Goal: Information Seeking & Learning: Learn about a topic

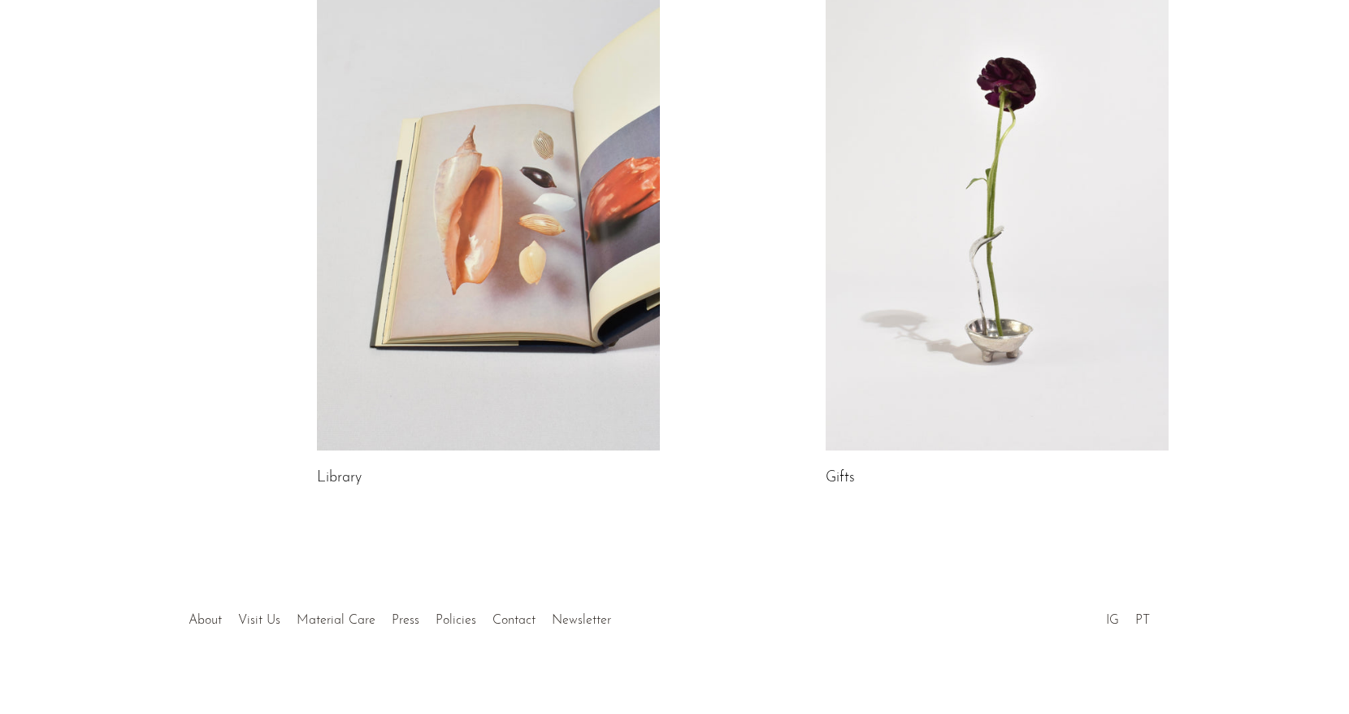
scroll to position [866, 0]
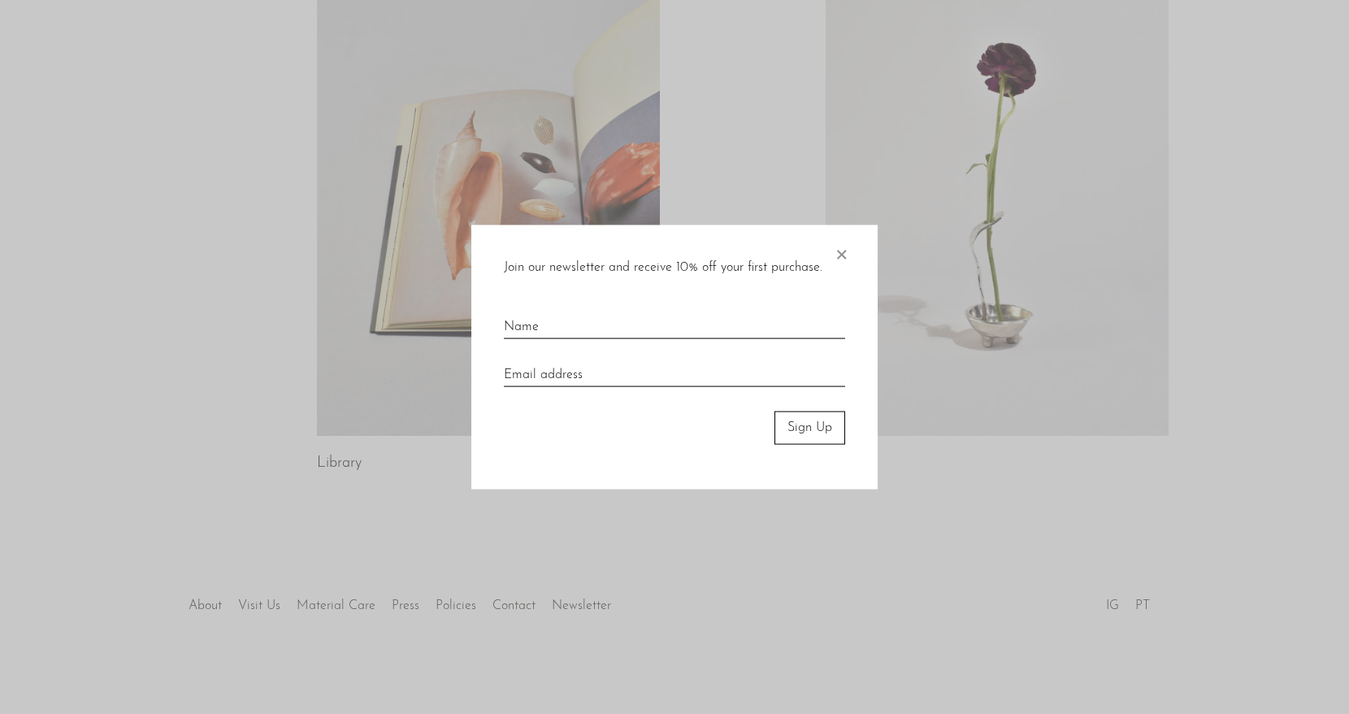
click at [840, 251] on span "×" at bounding box center [841, 251] width 16 height 52
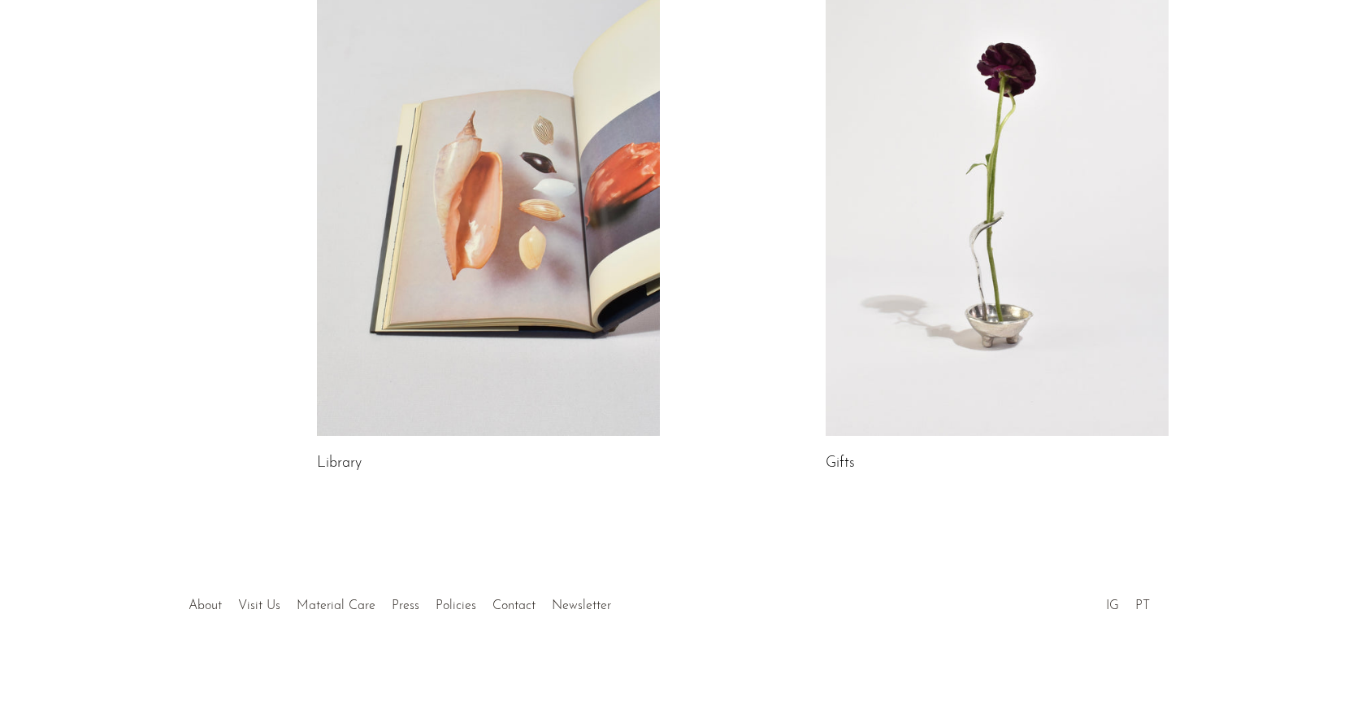
scroll to position [0, 0]
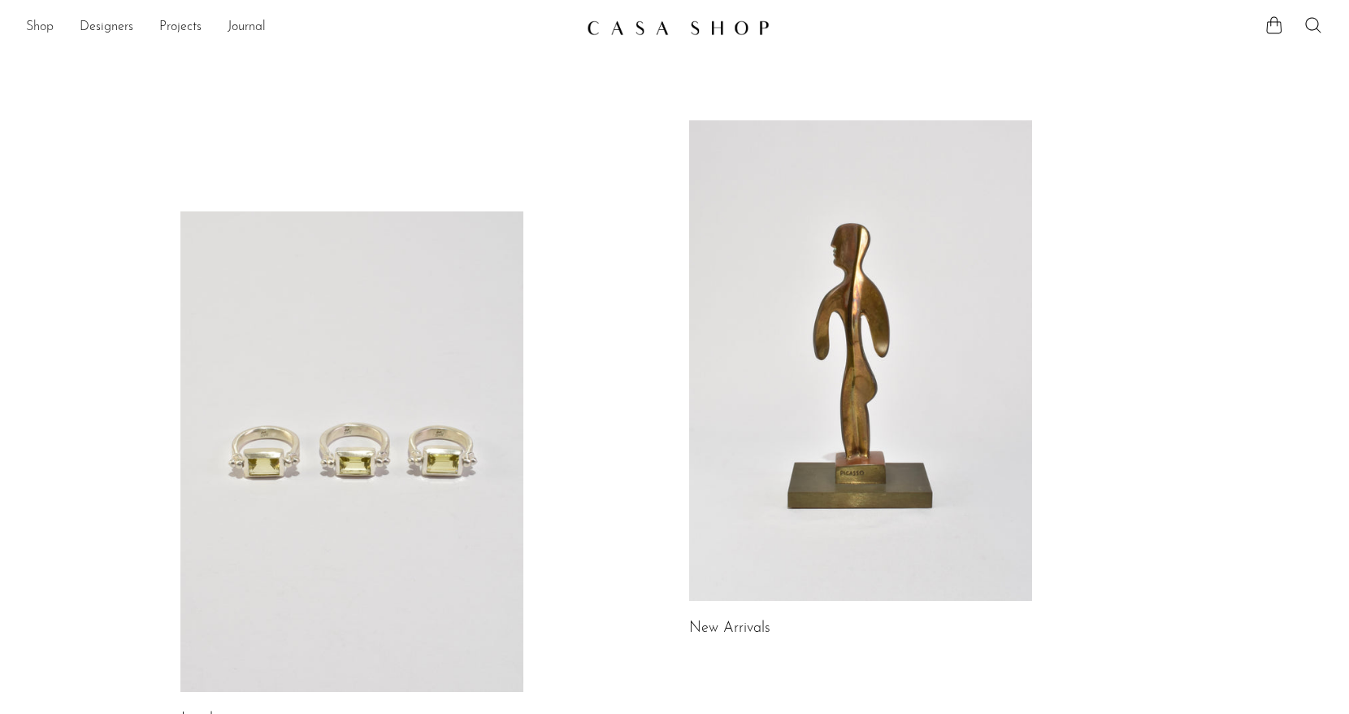
click at [41, 24] on link "Shop" at bounding box center [40, 27] width 28 height 21
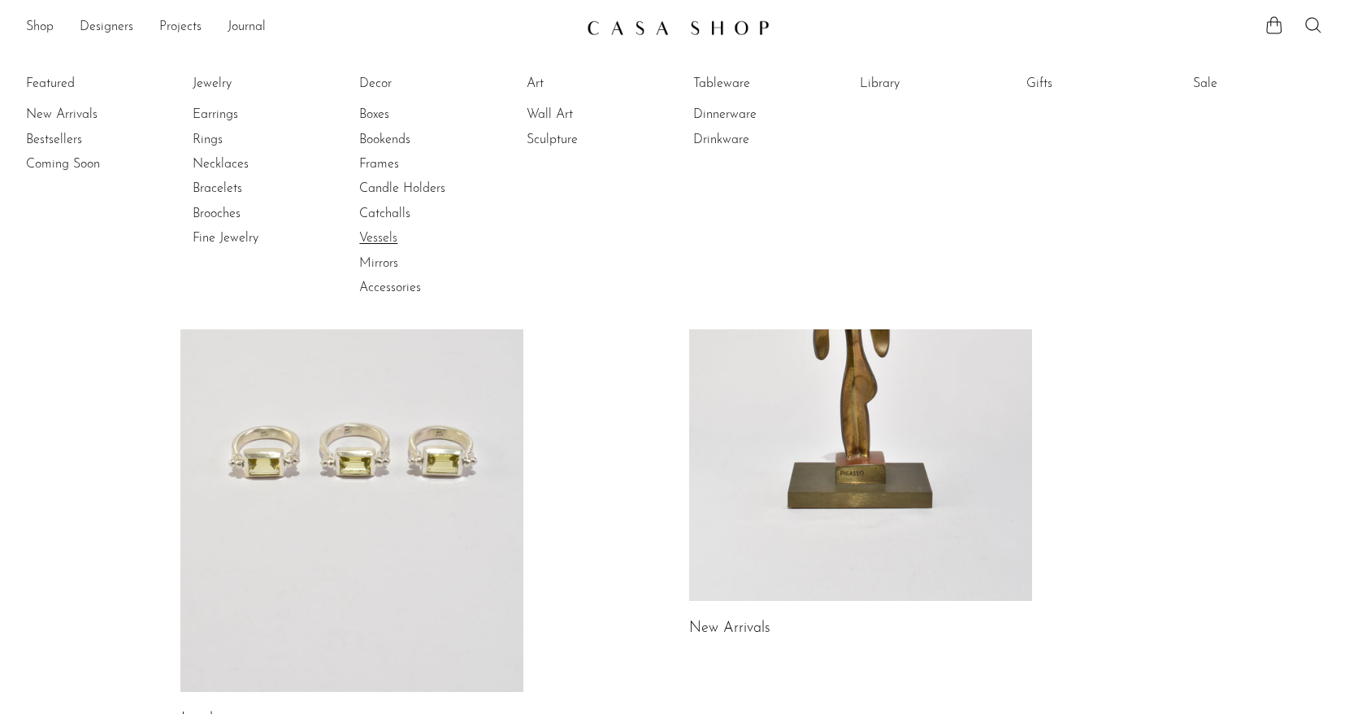
click at [374, 239] on link "Vessels" at bounding box center [420, 238] width 122 height 18
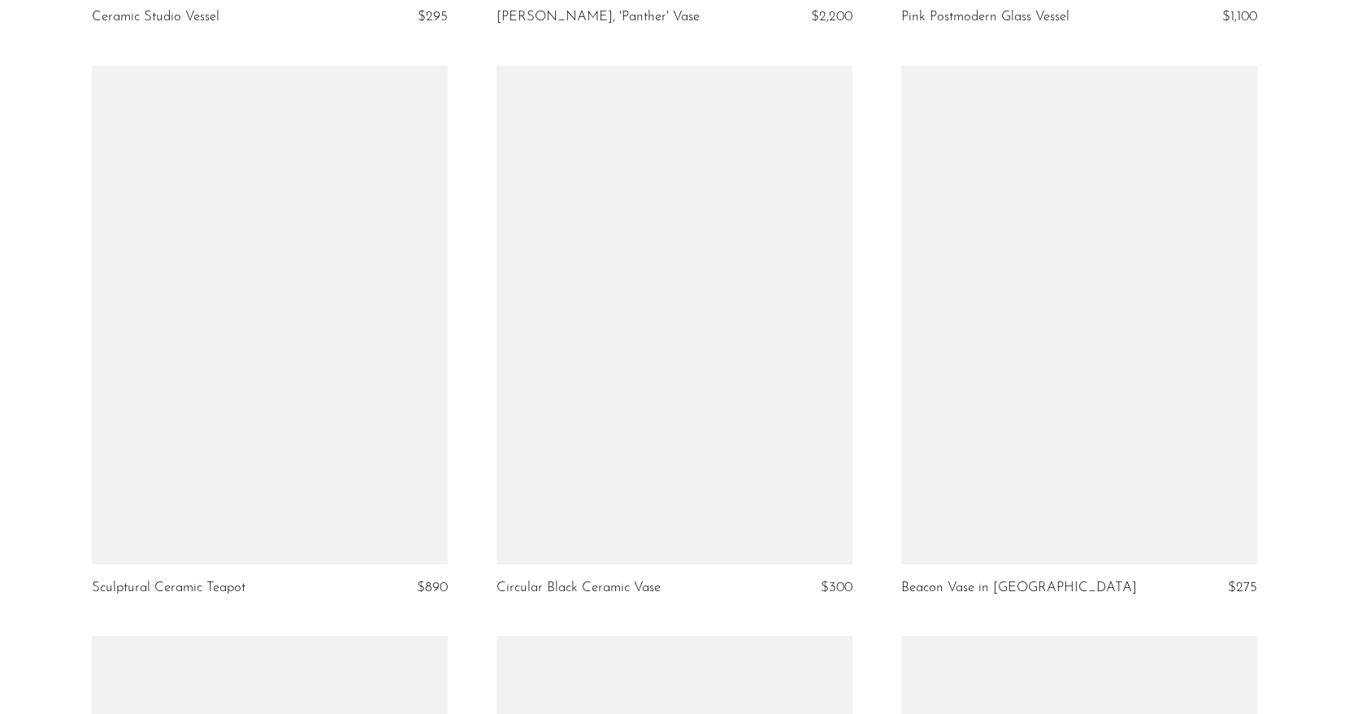
scroll to position [2939, 0]
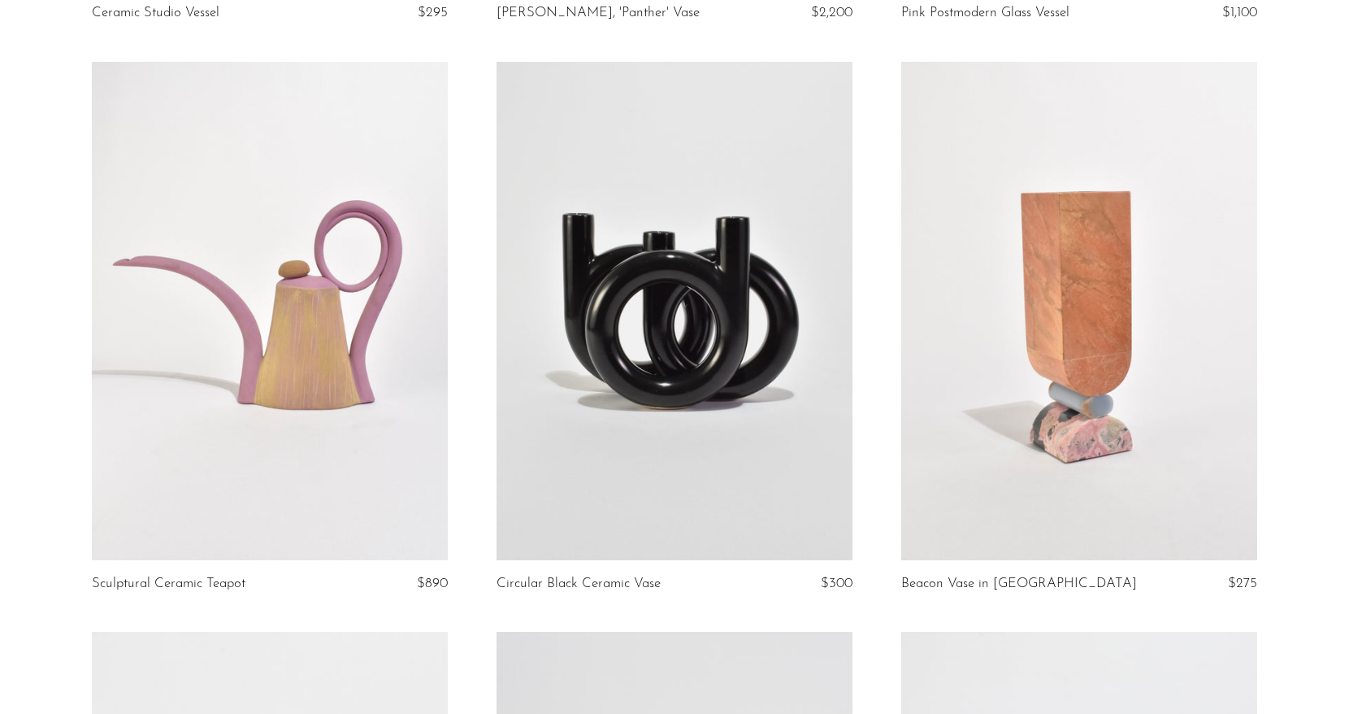
click at [360, 446] on link at bounding box center [270, 311] width 356 height 498
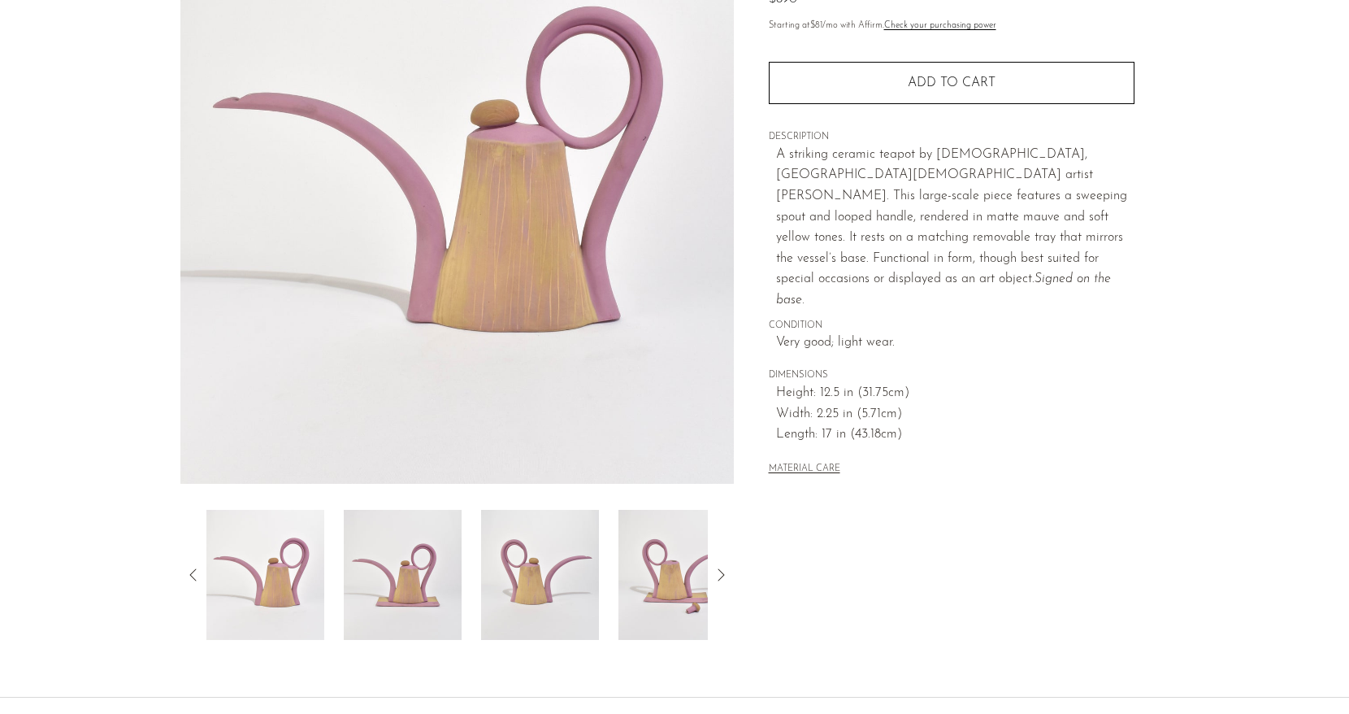
scroll to position [204, 0]
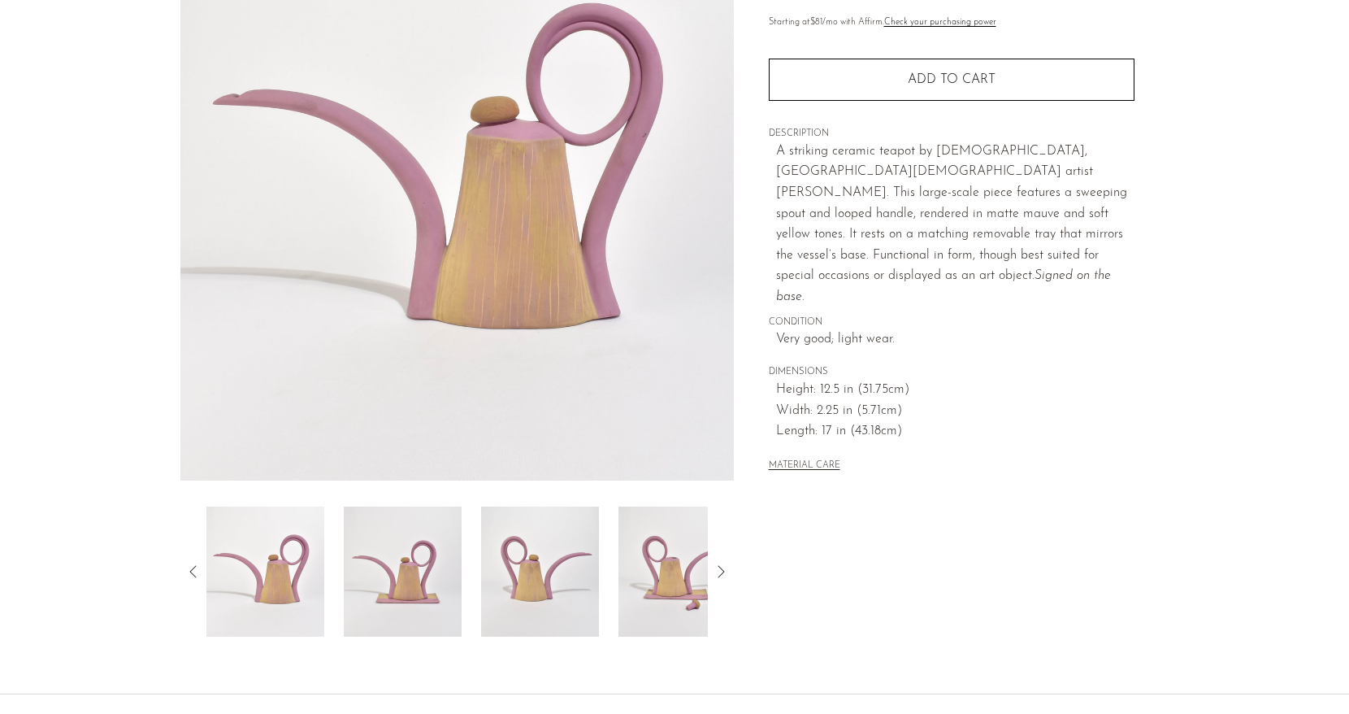
click at [672, 579] on img at bounding box center [678, 571] width 118 height 130
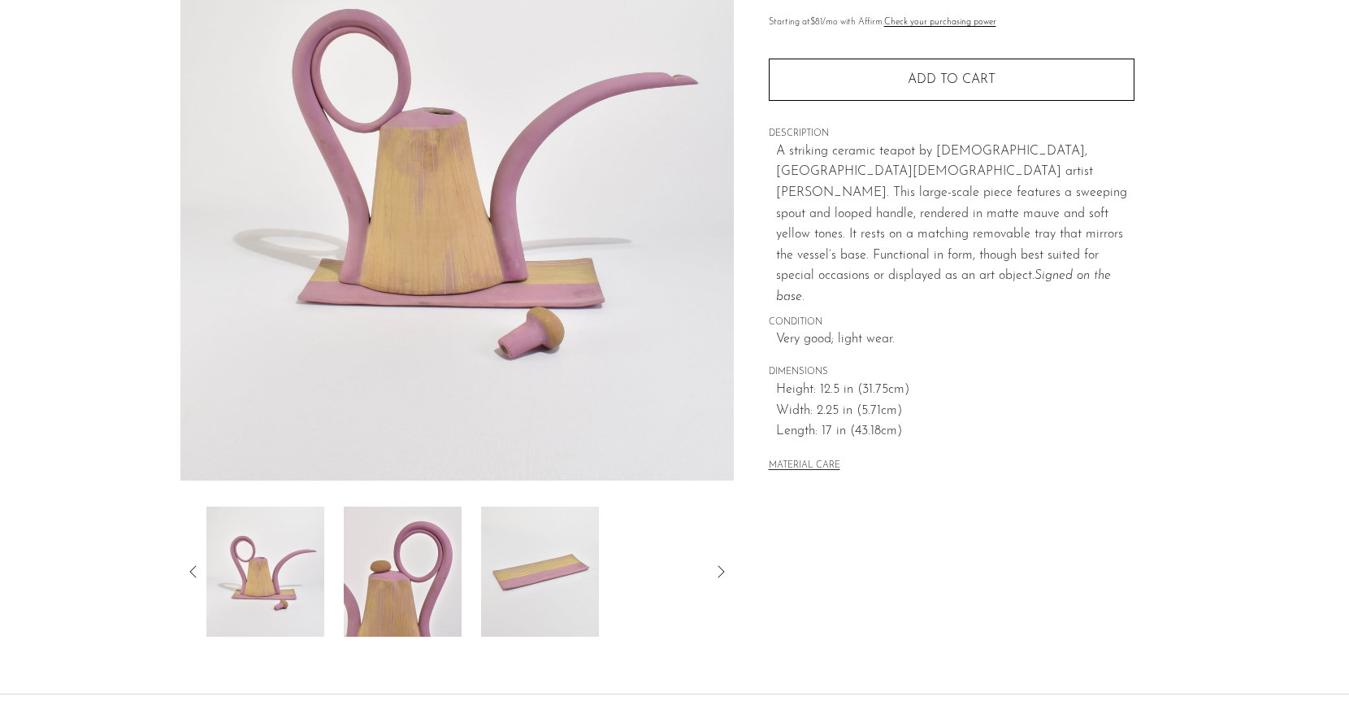
click at [575, 590] on img at bounding box center [540, 571] width 118 height 130
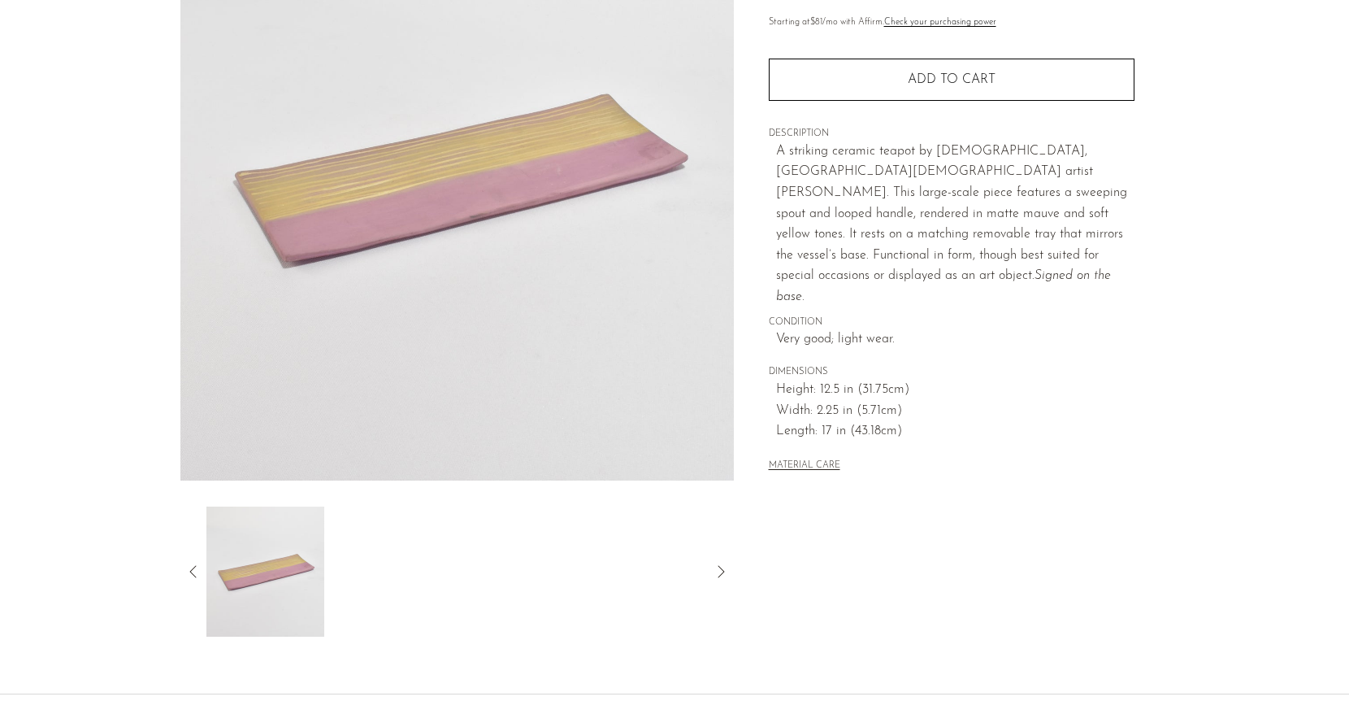
click at [191, 569] on icon at bounding box center [194, 572] width 20 height 20
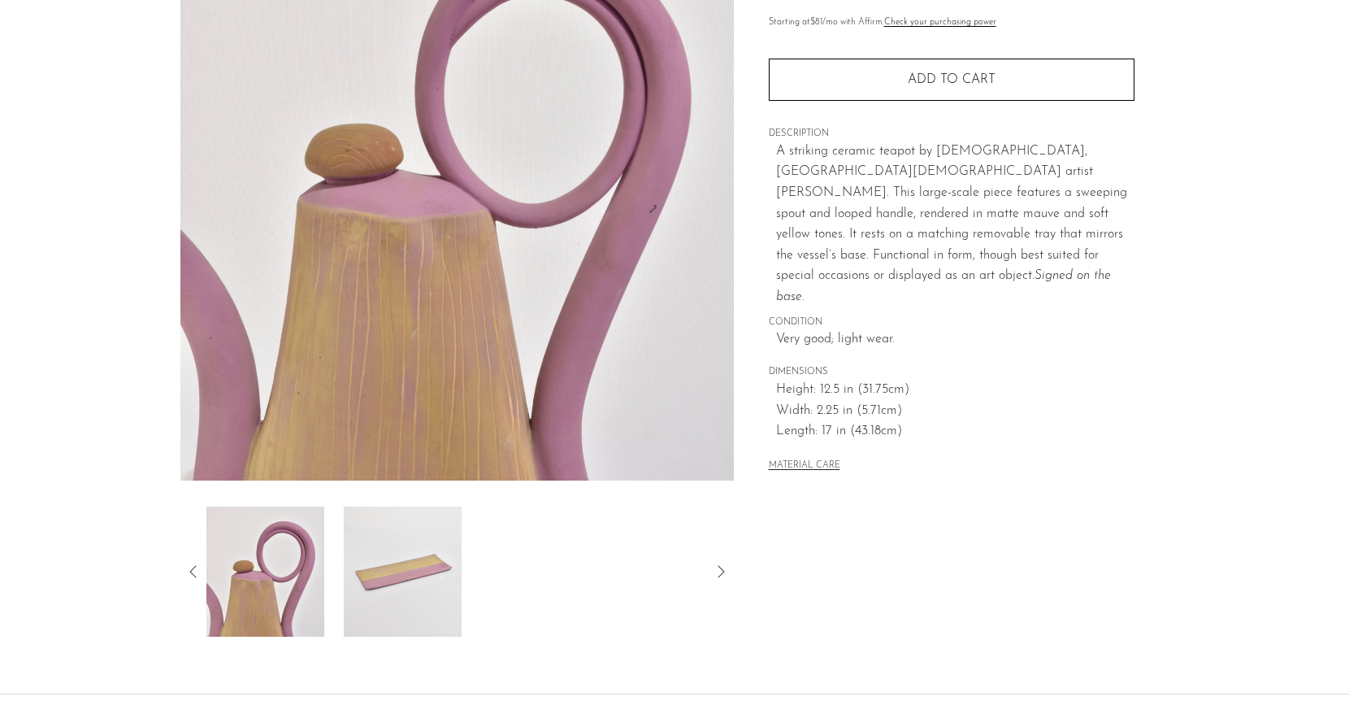
click at [191, 569] on icon at bounding box center [194, 572] width 20 height 20
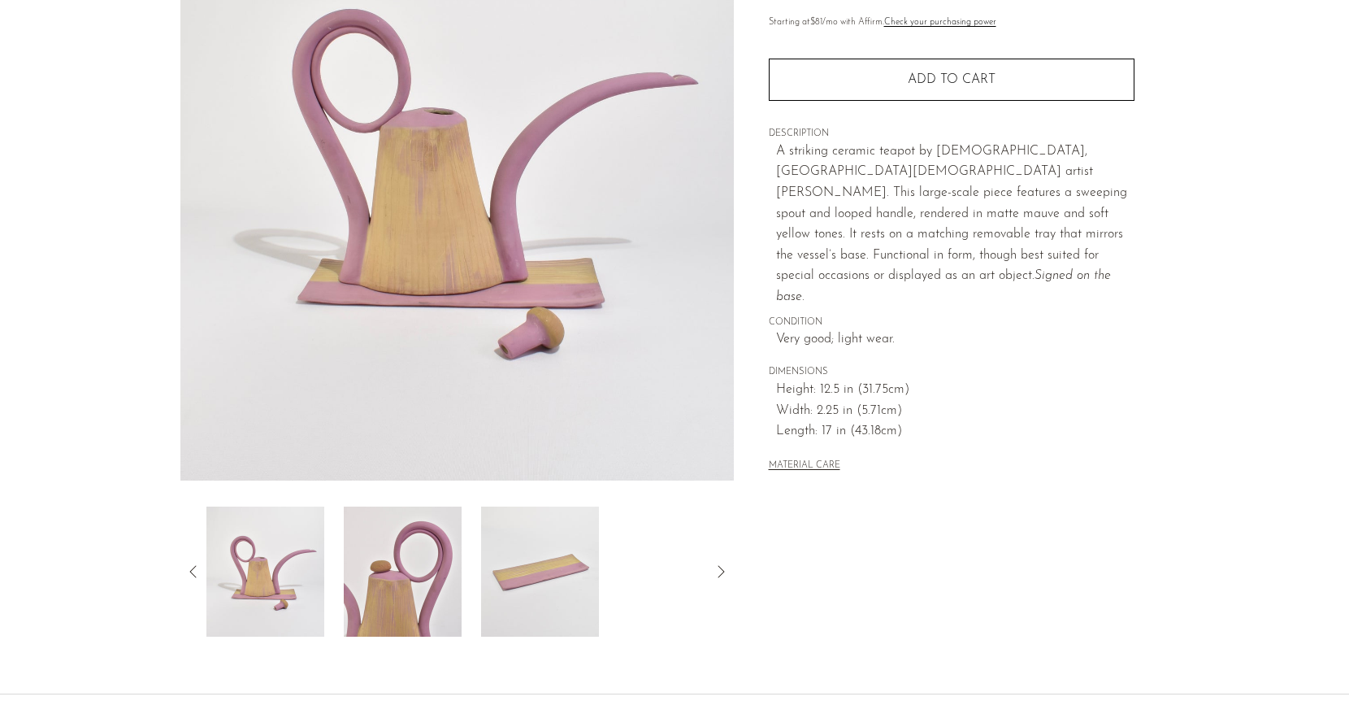
click at [191, 569] on icon at bounding box center [194, 572] width 20 height 20
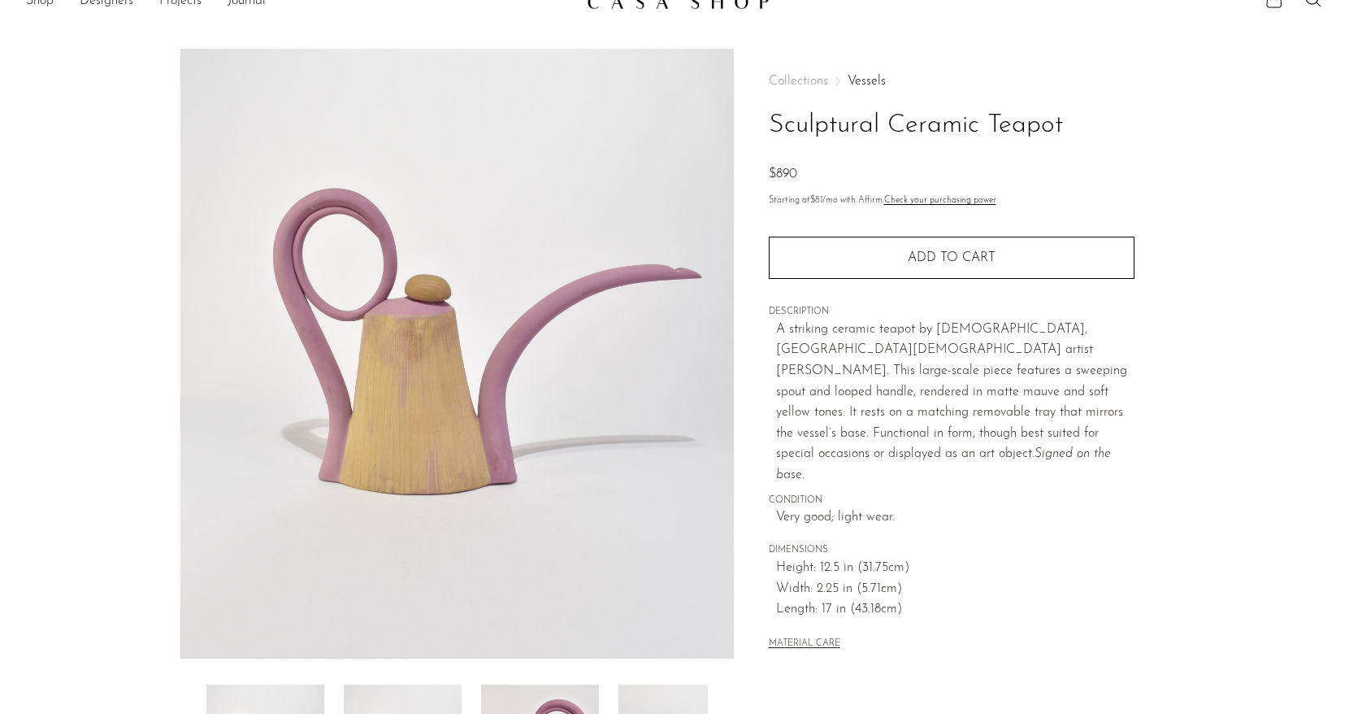
scroll to position [0, 0]
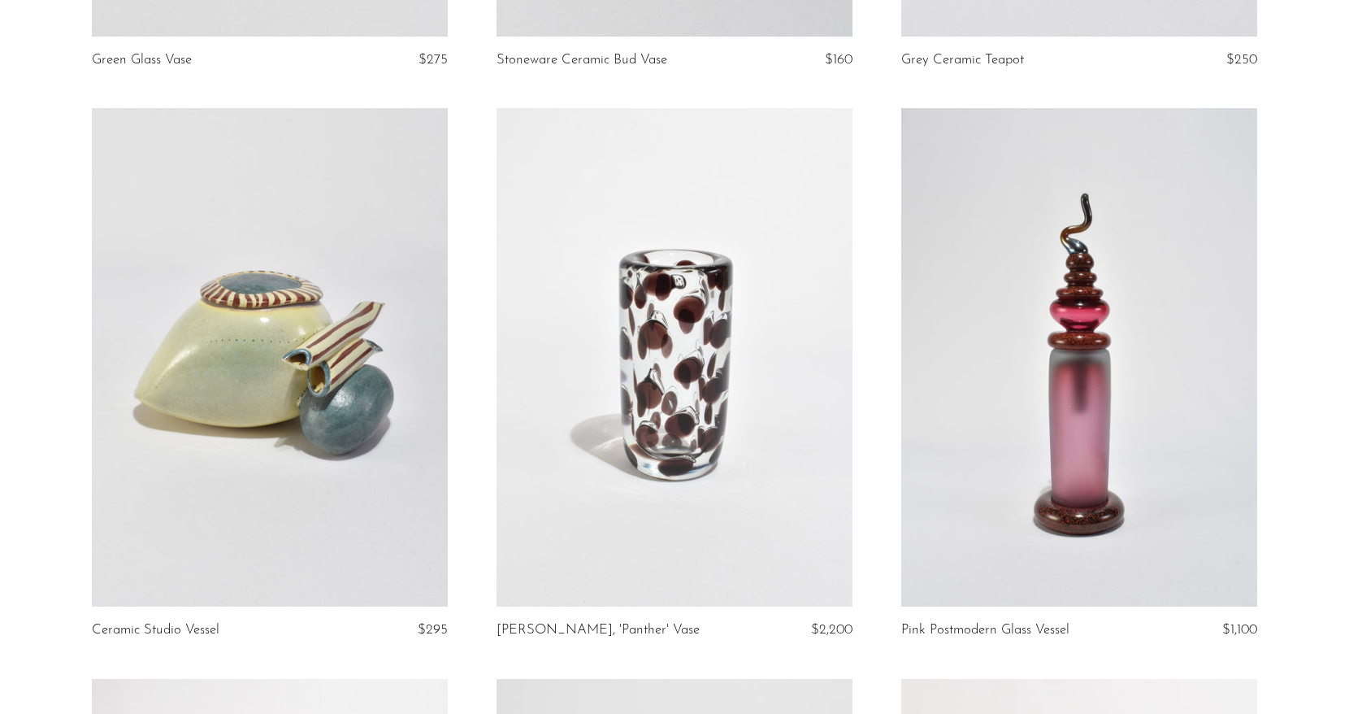
scroll to position [2290, 0]
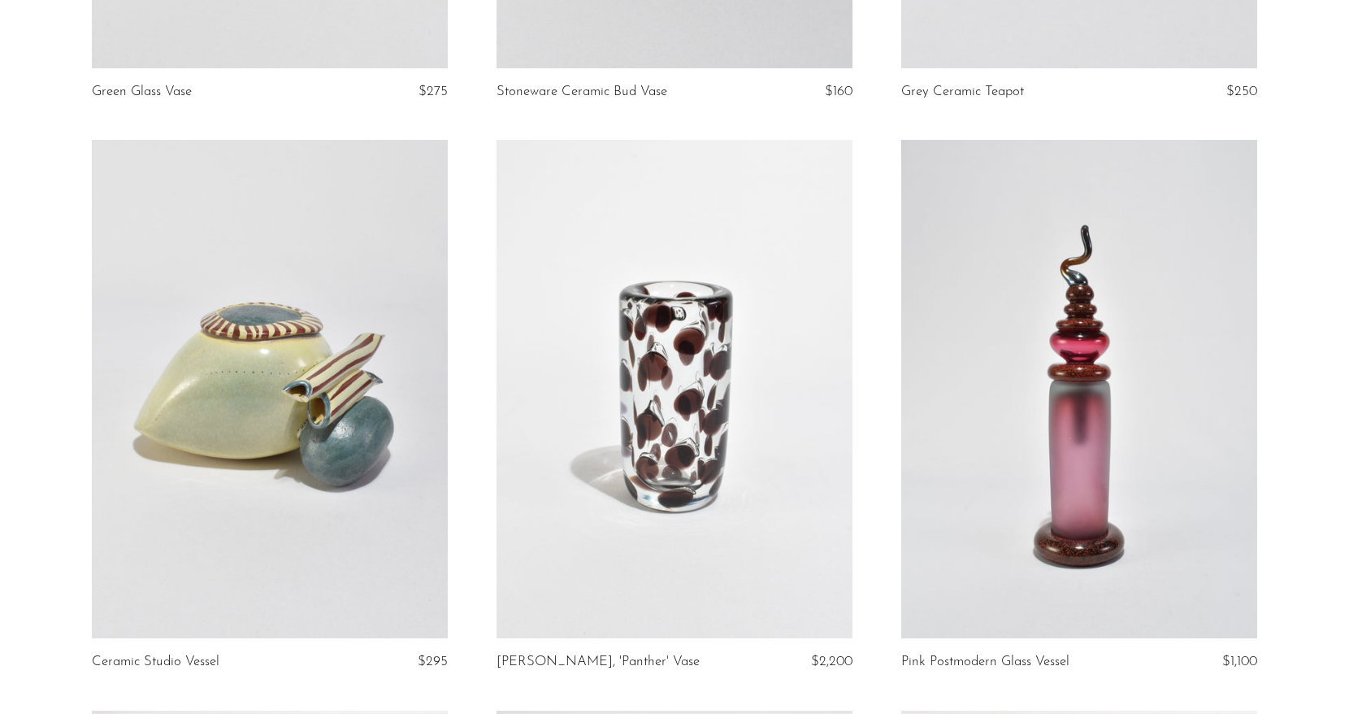
click at [1001, 551] on link at bounding box center [1079, 389] width 356 height 498
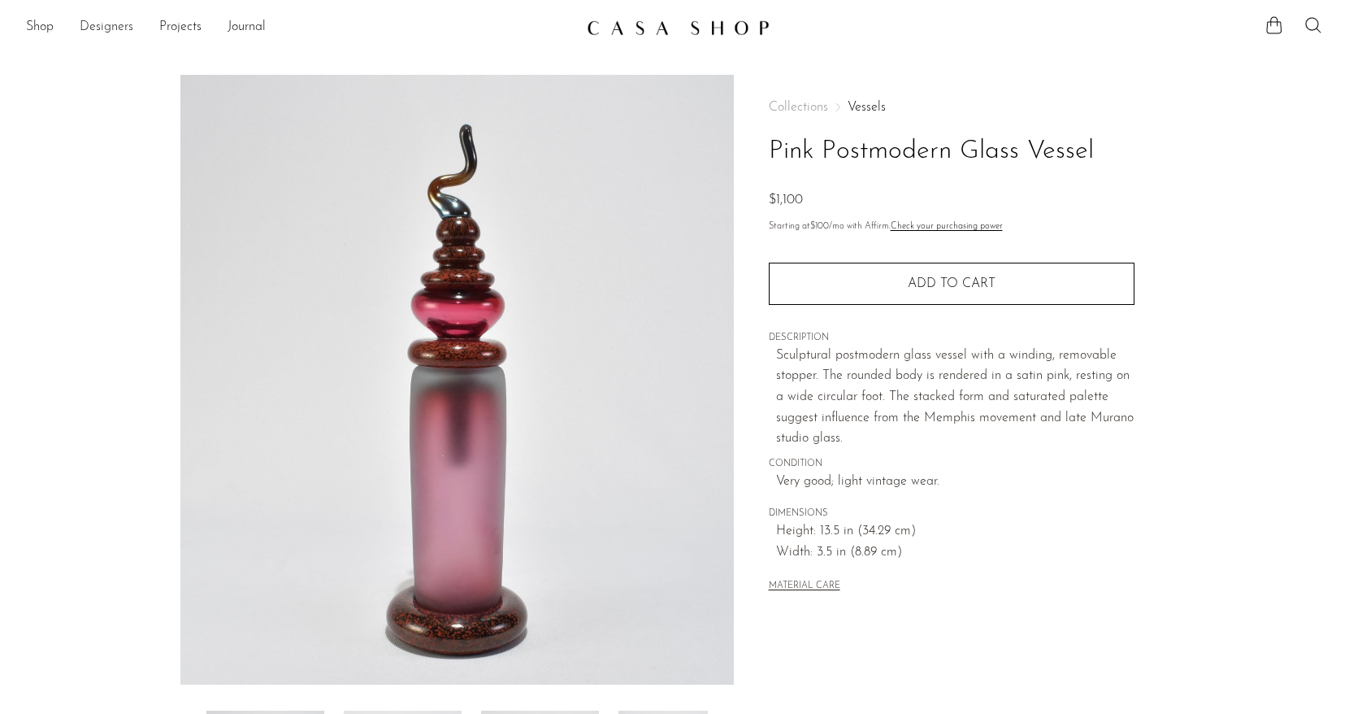
click at [111, 25] on link "Designers" at bounding box center [107, 27] width 54 height 21
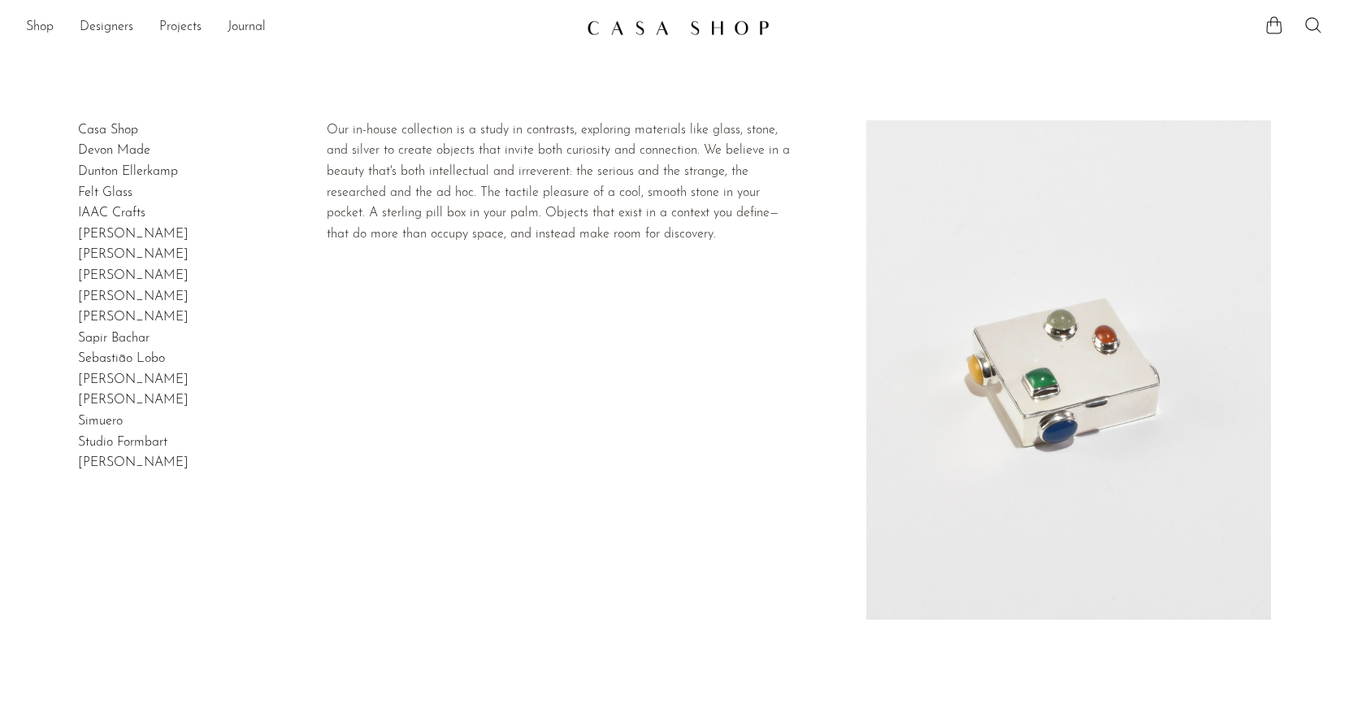
click at [109, 128] on link "Casa Shop" at bounding box center [108, 130] width 60 height 13
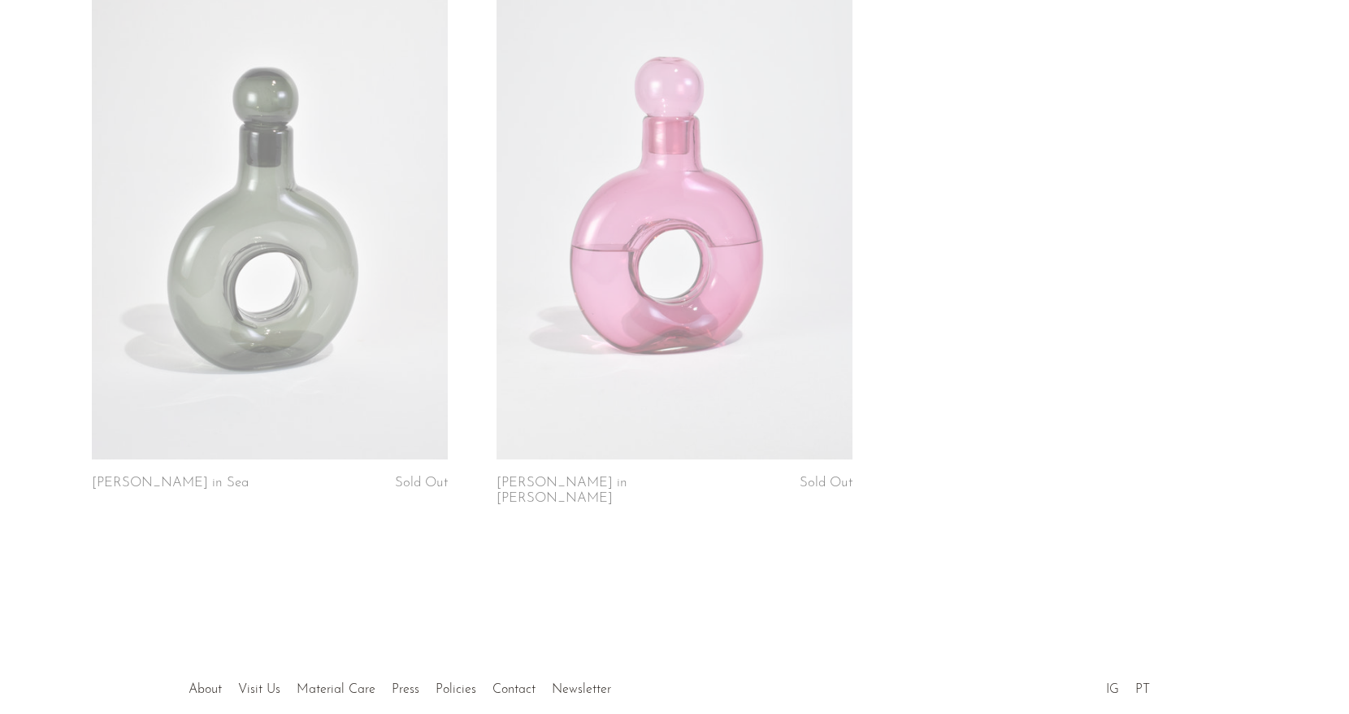
scroll to position [3797, 0]
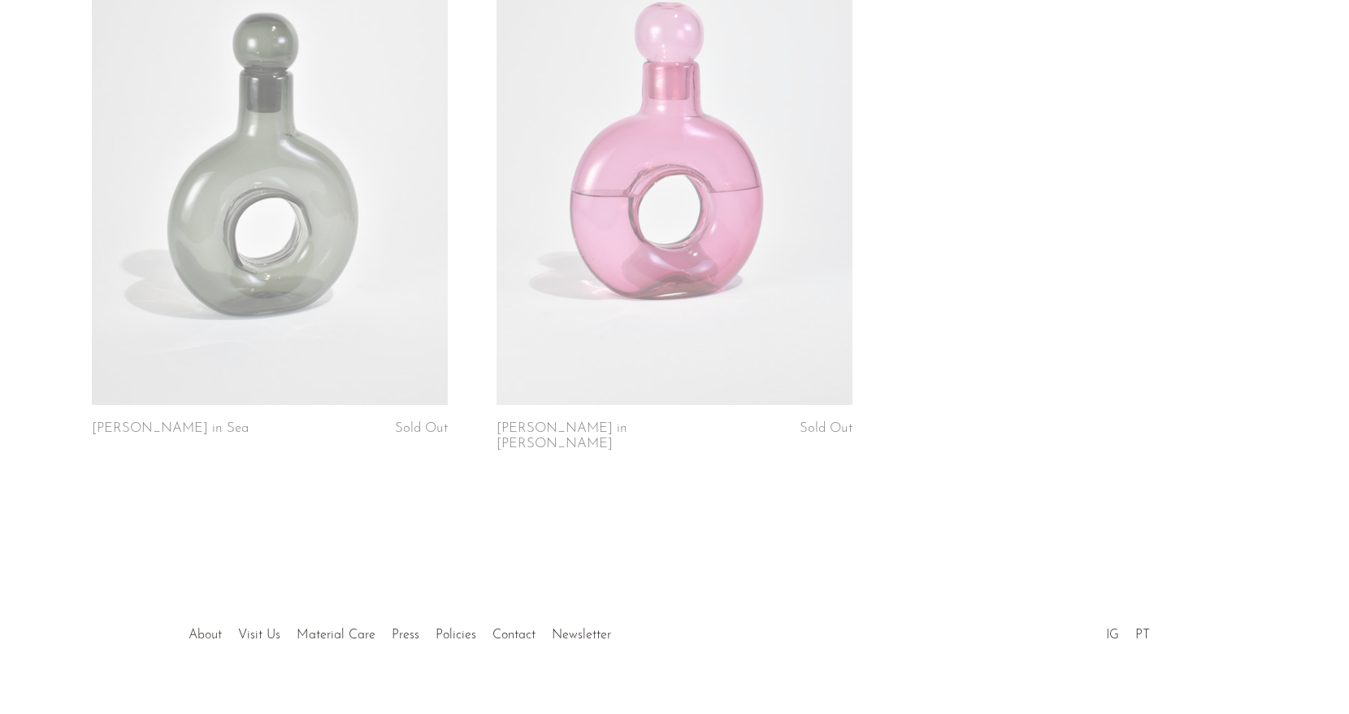
click at [207, 628] on link "About" at bounding box center [205, 634] width 33 height 13
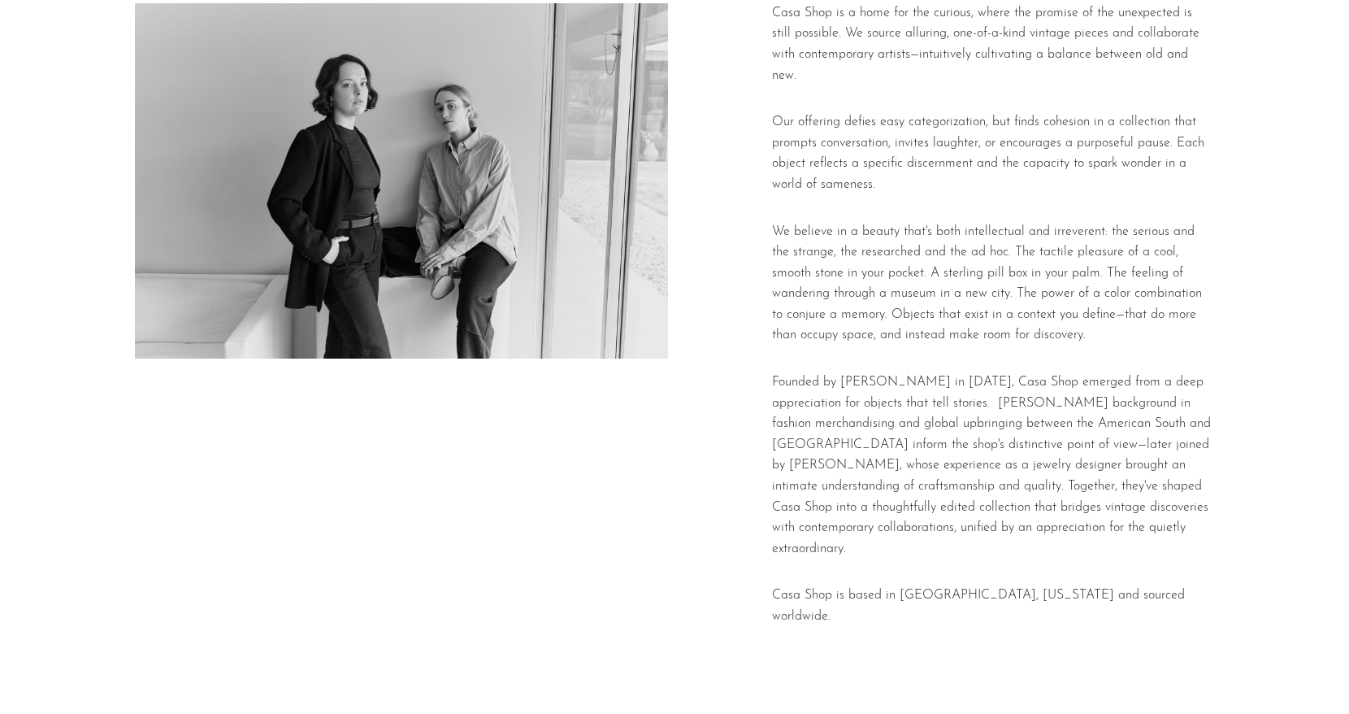
scroll to position [103, 0]
